Goal: Navigation & Orientation: Find specific page/section

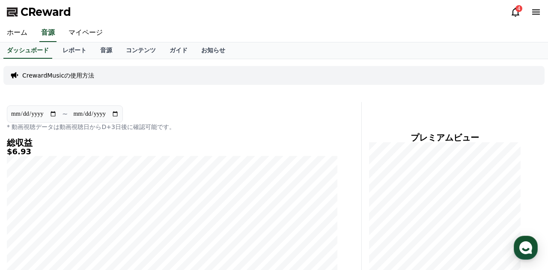
click at [353, 66] on div "CrewardMusicの使用方法" at bounding box center [273, 75] width 541 height 19
click at [366, 75] on div "CrewardMusicの使用方法" at bounding box center [273, 75] width 541 height 19
click at [516, 12] on icon at bounding box center [515, 12] width 10 height 10
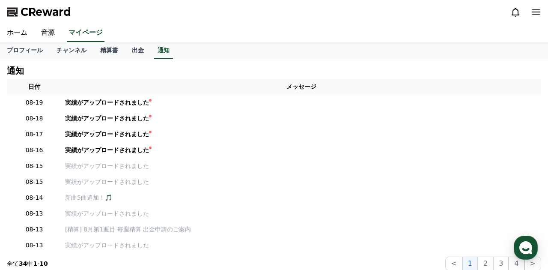
click at [516, 12] on icon at bounding box center [515, 12] width 10 height 10
click at [64, 50] on link "チャンネル" at bounding box center [72, 50] width 44 height 16
click at [64, 50] on link "チャンネル" at bounding box center [71, 50] width 37 height 16
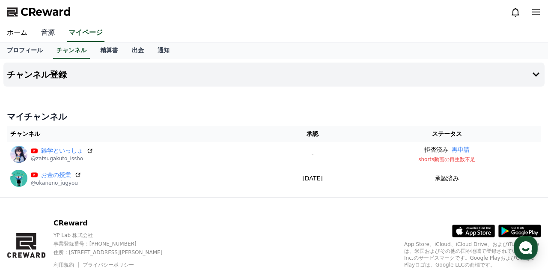
click at [47, 30] on link "音源" at bounding box center [47, 33] width 27 height 18
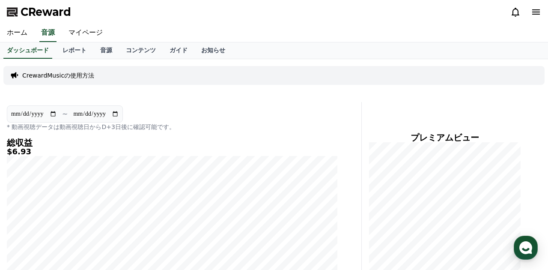
click at [349, 75] on div "CrewardMusicの使用方法" at bounding box center [273, 75] width 541 height 19
